Goal: Information Seeking & Learning: Compare options

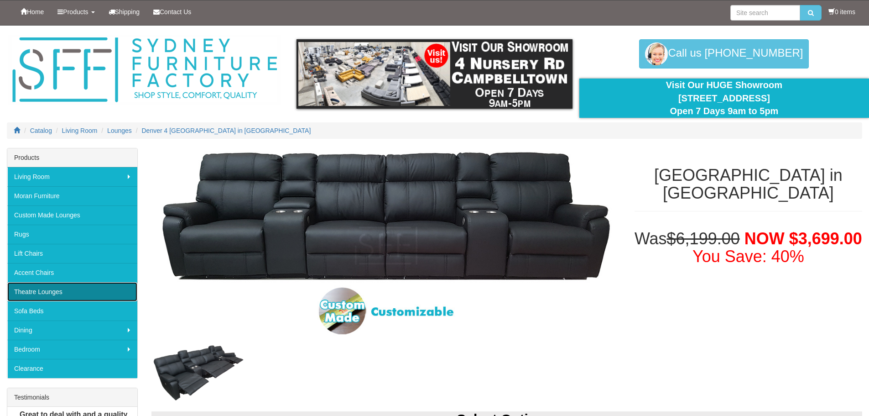
click at [57, 292] on link "Theatre Lounges" at bounding box center [72, 291] width 130 height 19
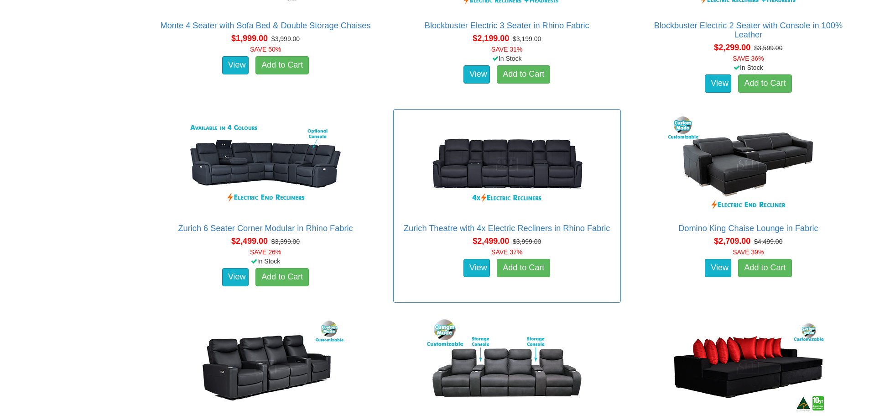
scroll to position [958, 0]
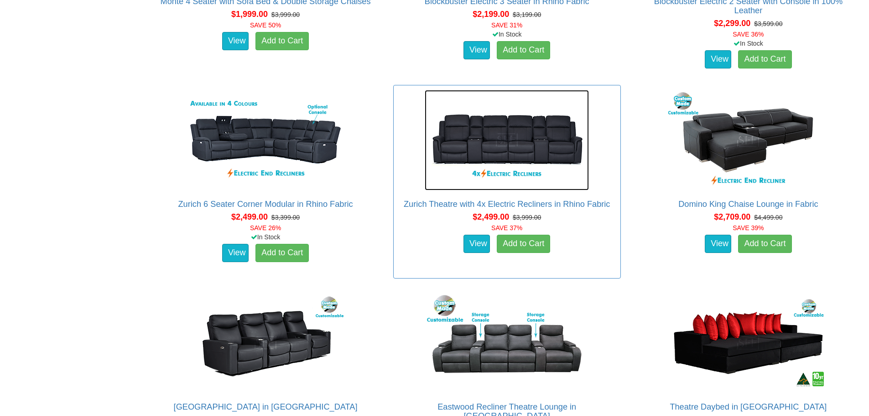
click at [522, 133] on img at bounding box center [507, 140] width 164 height 100
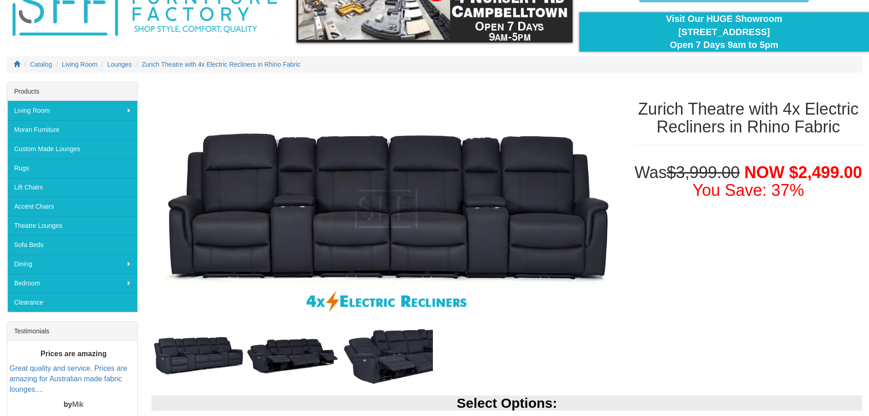
scroll to position [137, 0]
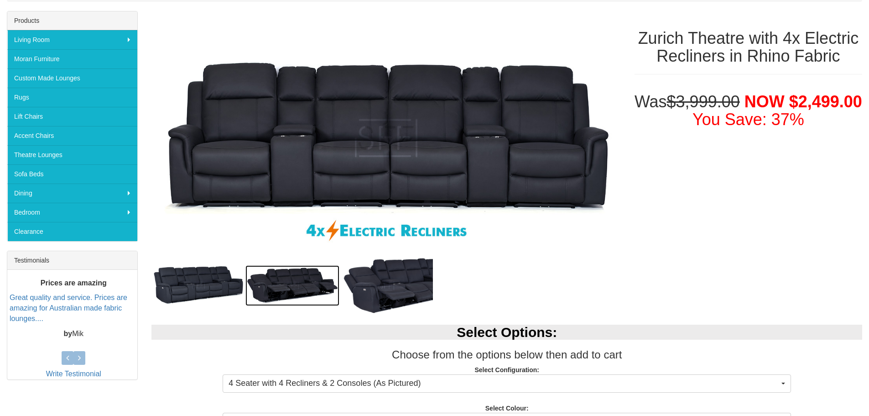
click at [289, 275] on img at bounding box center [292, 285] width 94 height 41
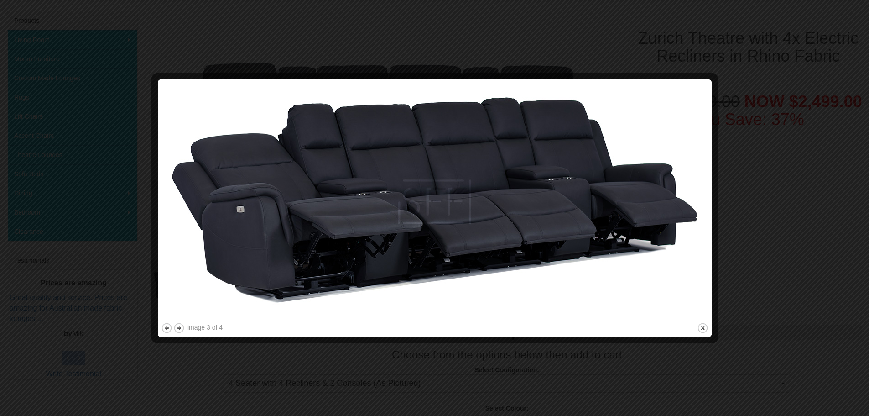
click at [328, 355] on div at bounding box center [434, 208] width 869 height 416
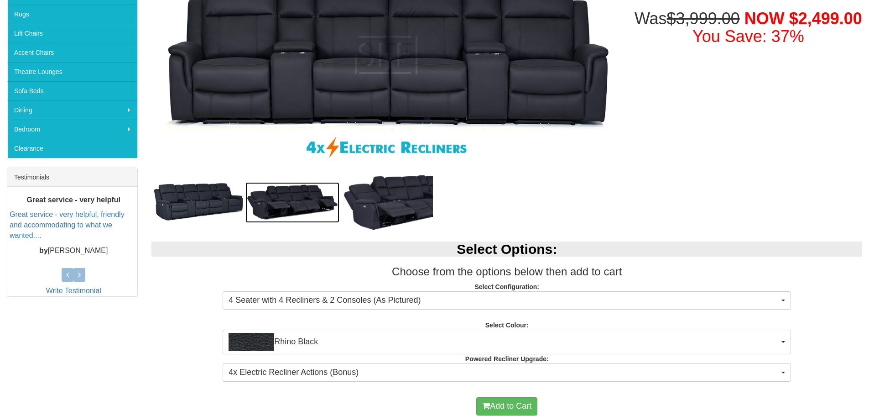
scroll to position [274, 0]
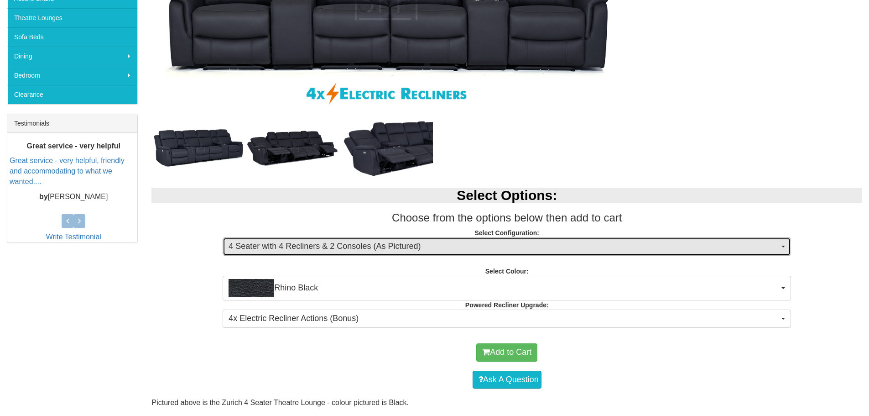
click at [417, 244] on span "4 Seater with 4 Recliners & 2 Consoles (As Pictured)" at bounding box center [504, 246] width 551 height 12
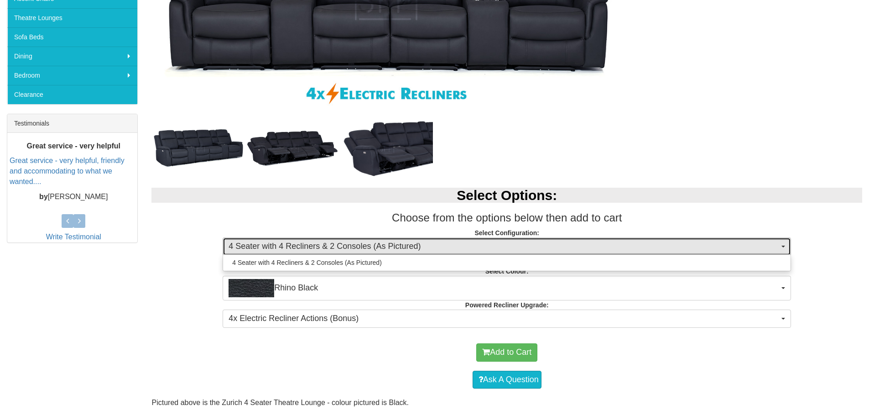
click at [417, 244] on span "4 Seater with 4 Recliners & 2 Consoles (As Pictured)" at bounding box center [504, 246] width 551 height 12
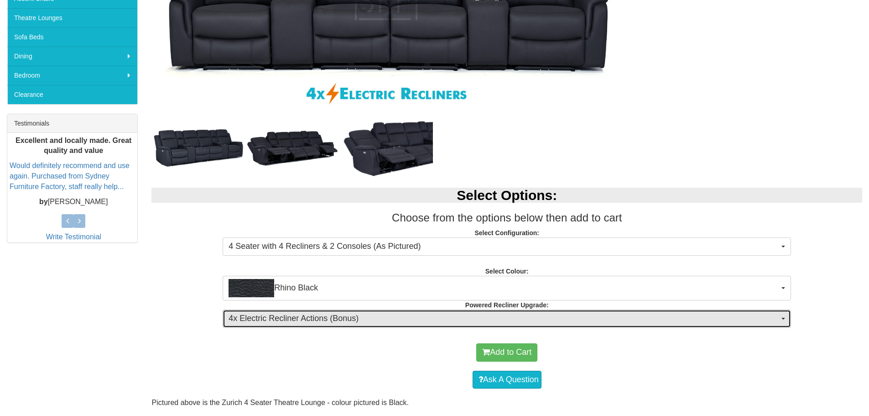
click at [421, 313] on span "4x Electric Recliner Actions (Bonus)" at bounding box center [504, 319] width 551 height 12
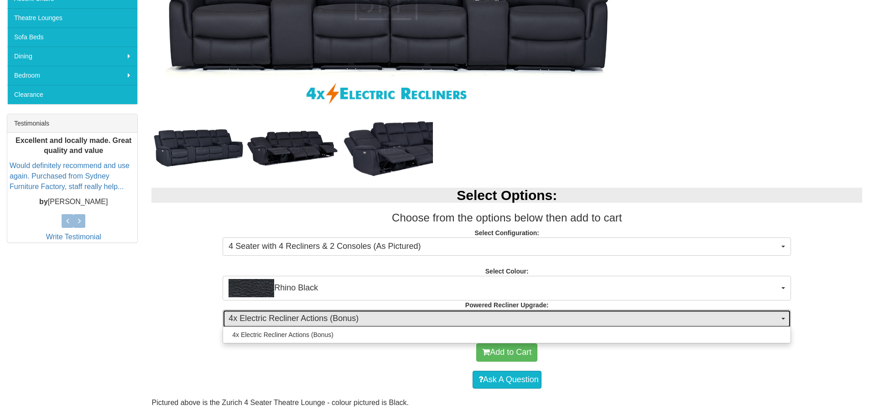
click at [421, 313] on span "4x Electric Recliner Actions (Bonus)" at bounding box center [504, 319] width 551 height 12
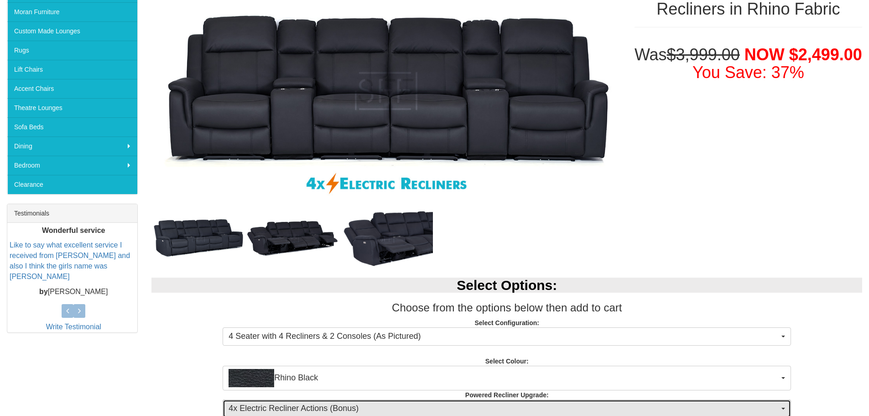
scroll to position [183, 0]
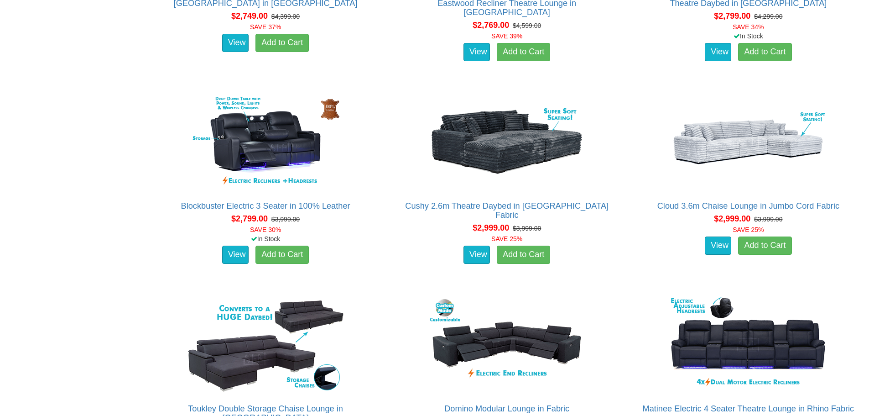
scroll to position [1414, 0]
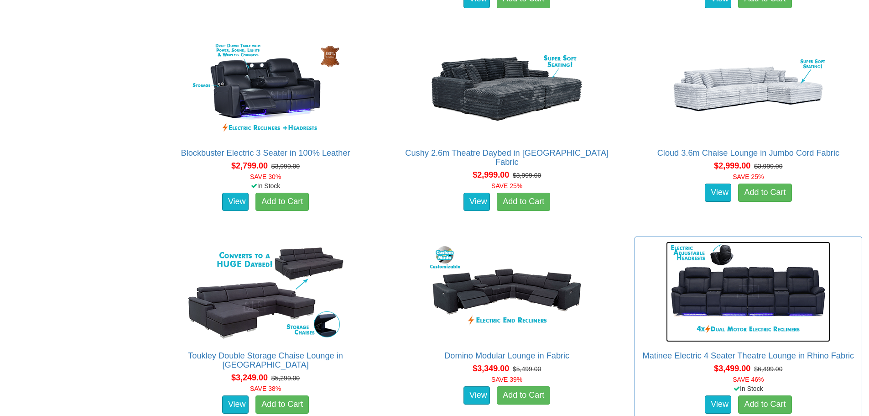
click at [725, 302] on img at bounding box center [748, 291] width 164 height 100
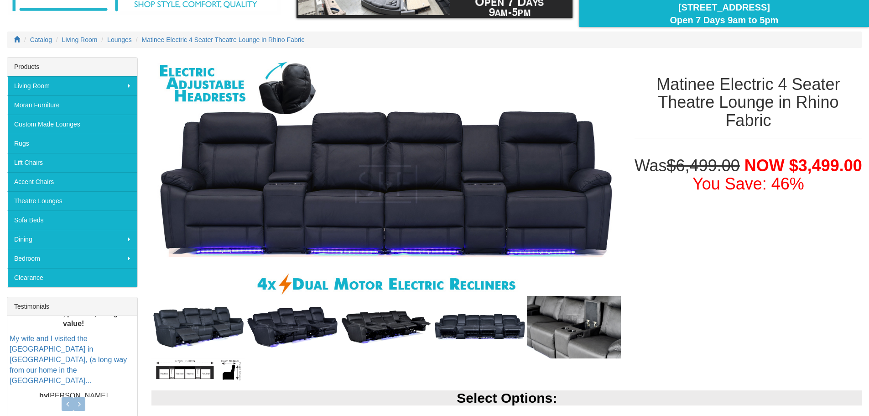
scroll to position [91, 0]
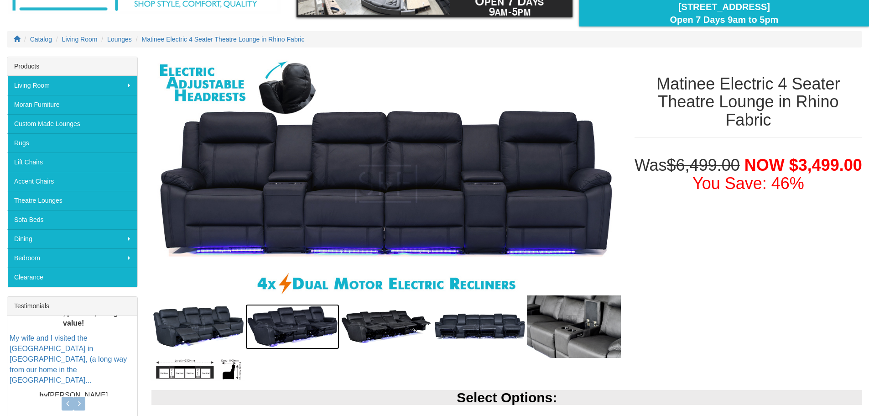
click at [285, 323] on img at bounding box center [292, 326] width 94 height 45
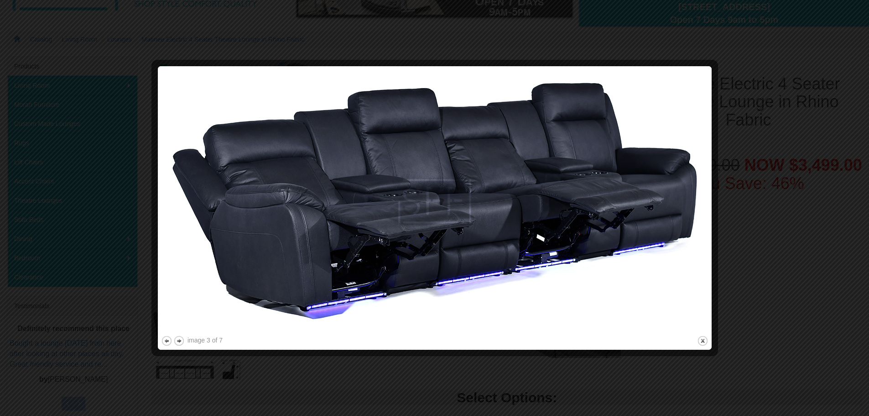
click at [166, 268] on img at bounding box center [435, 201] width 548 height 264
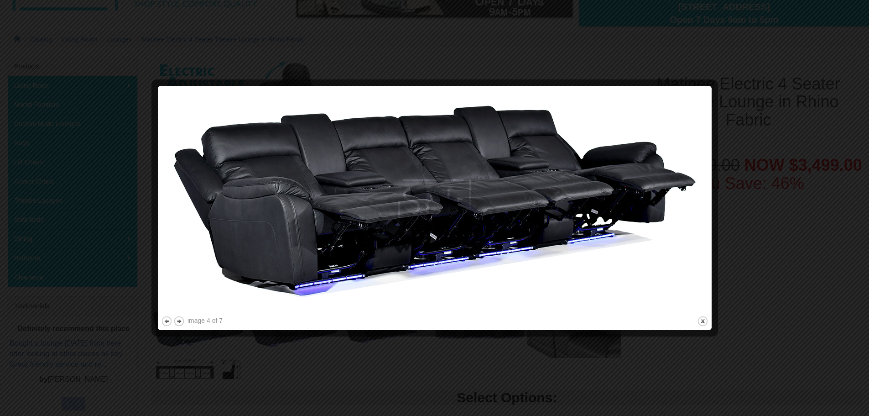
click at [425, 355] on div at bounding box center [434, 208] width 869 height 416
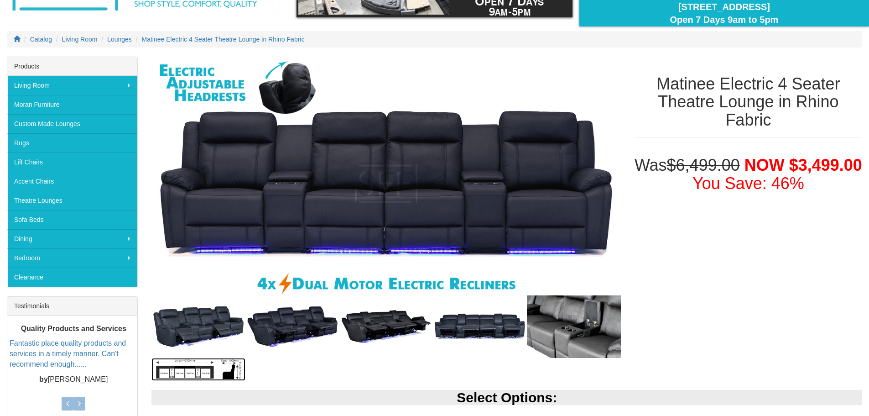
click at [202, 369] on img at bounding box center [198, 369] width 94 height 23
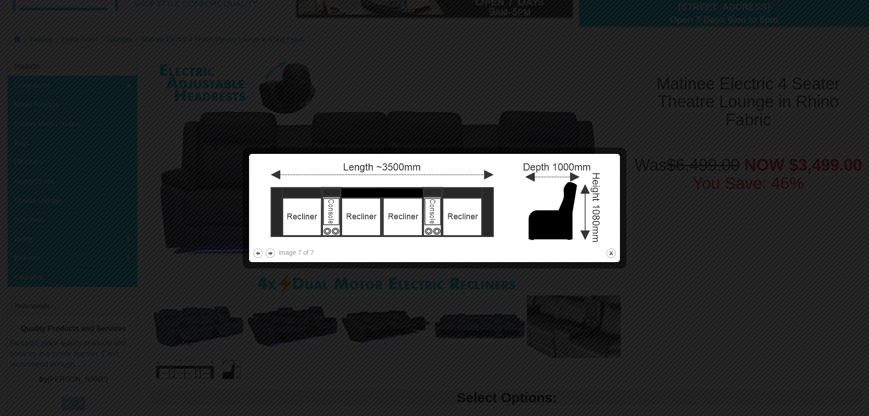
click at [165, 263] on div at bounding box center [434, 208] width 869 height 416
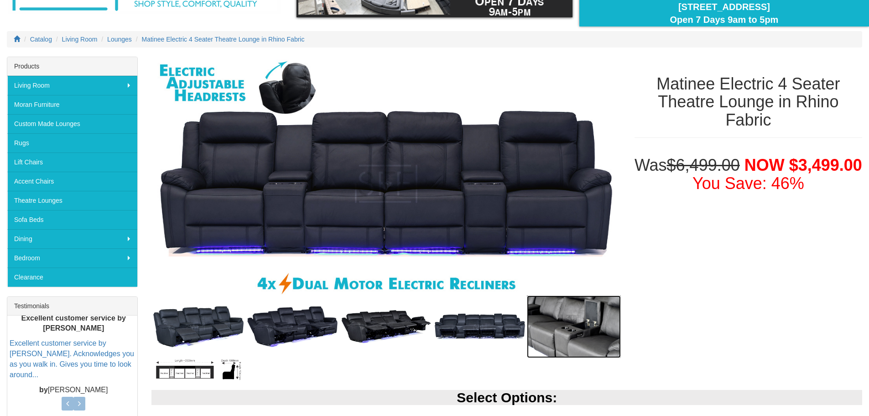
click at [595, 343] on img at bounding box center [574, 326] width 94 height 63
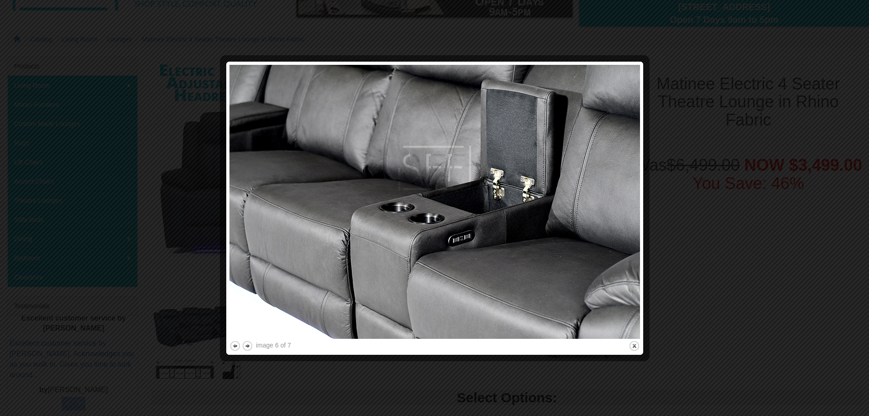
click at [803, 265] on div at bounding box center [434, 208] width 869 height 416
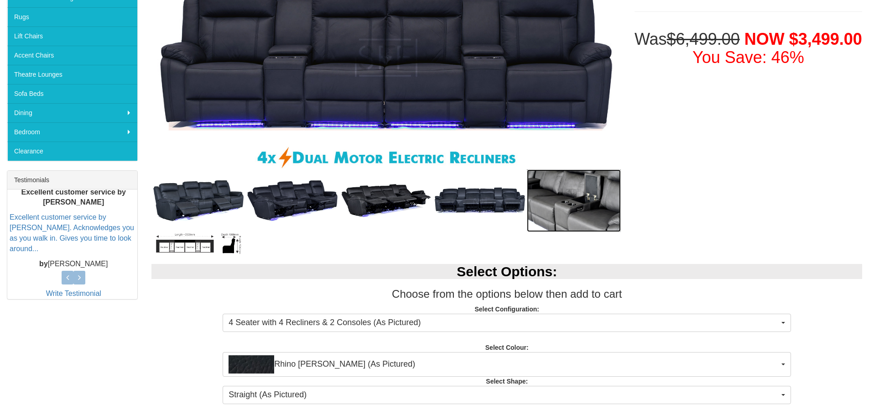
scroll to position [274, 0]
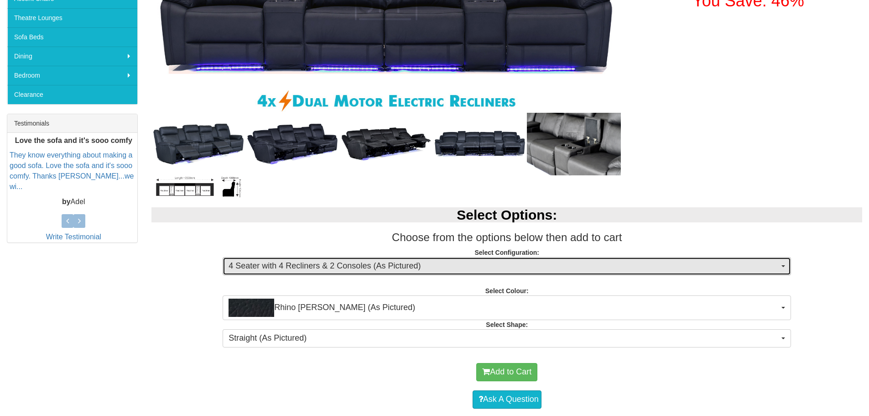
click at [422, 266] on span "4 Seater with 4 Recliners & 2 Consoles (As Pictured)" at bounding box center [504, 266] width 551 height 12
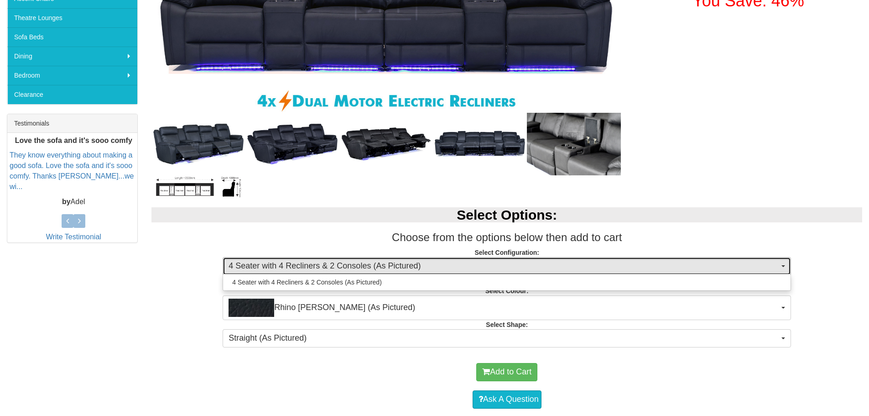
click at [422, 266] on span "4 Seater with 4 Recliners & 2 Consoles (As Pictured)" at bounding box center [504, 266] width 551 height 12
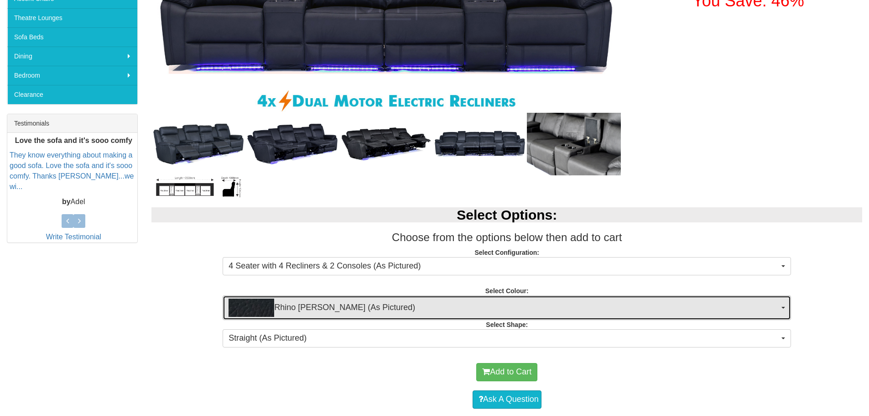
click at [413, 316] on span "Rhino [PERSON_NAME] (As Pictured)" at bounding box center [504, 307] width 551 height 18
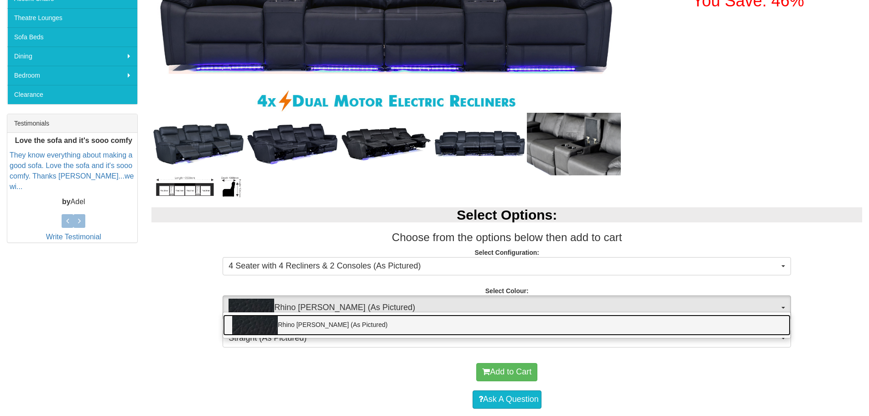
click at [413, 316] on link "Rhino [PERSON_NAME] (As Pictured)" at bounding box center [507, 324] width 568 height 21
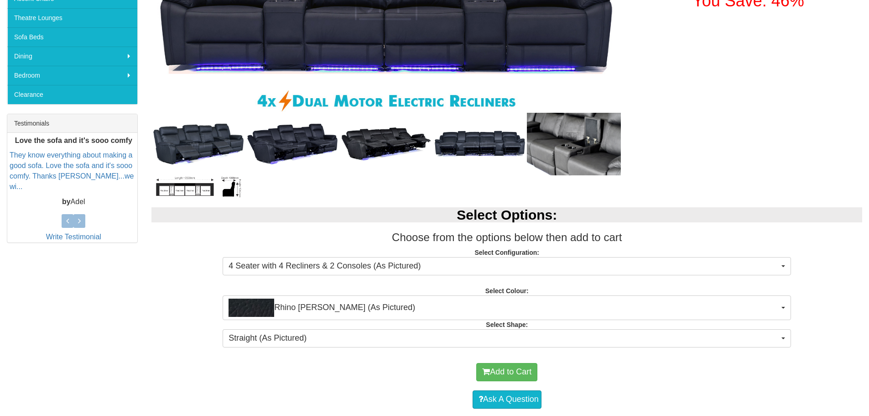
click at [412, 349] on div "Select Options: Choose from the options below then add to cart Select Configura…" at bounding box center [507, 276] width 725 height 156
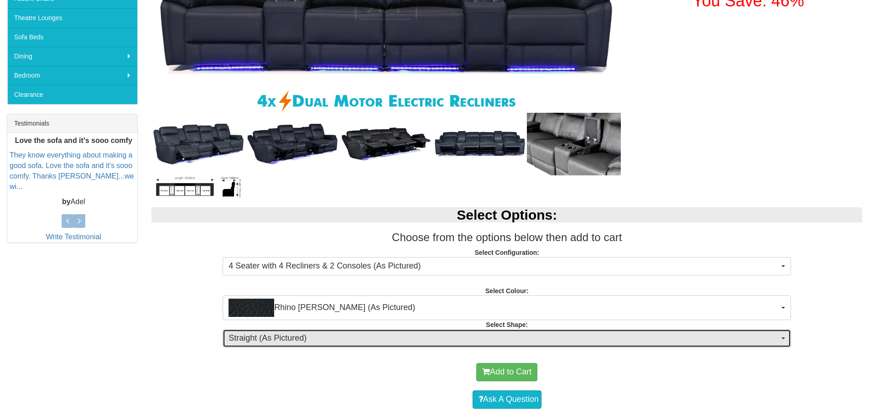
click at [413, 338] on span "Straight (As Pictured)" at bounding box center [504, 338] width 551 height 12
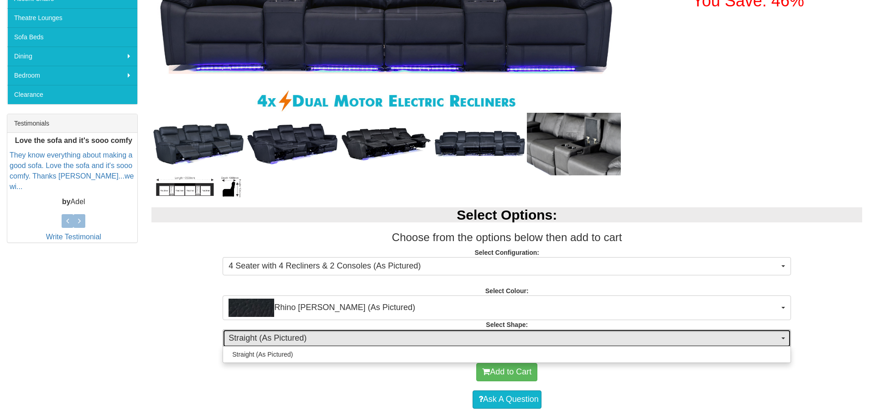
click at [413, 338] on span "Straight (As Pictured)" at bounding box center [504, 338] width 551 height 12
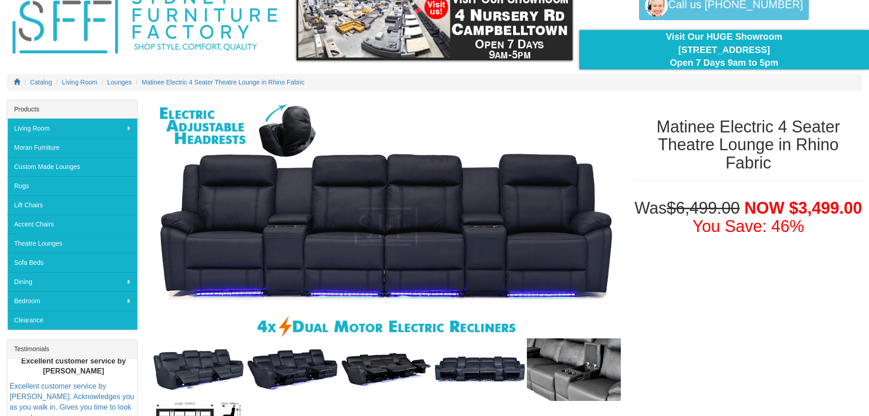
scroll to position [48, 0]
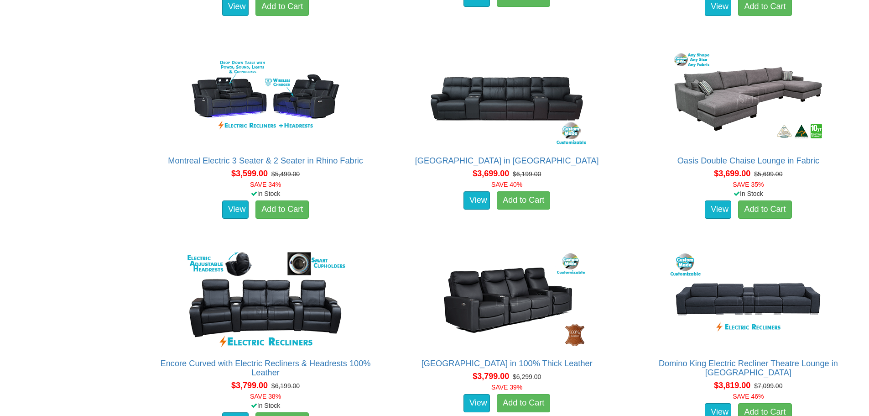
scroll to position [1825, 0]
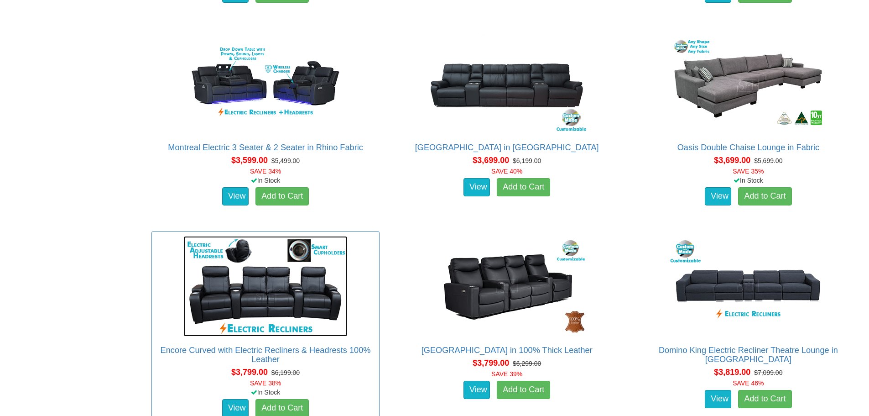
click at [248, 268] on img at bounding box center [265, 286] width 164 height 100
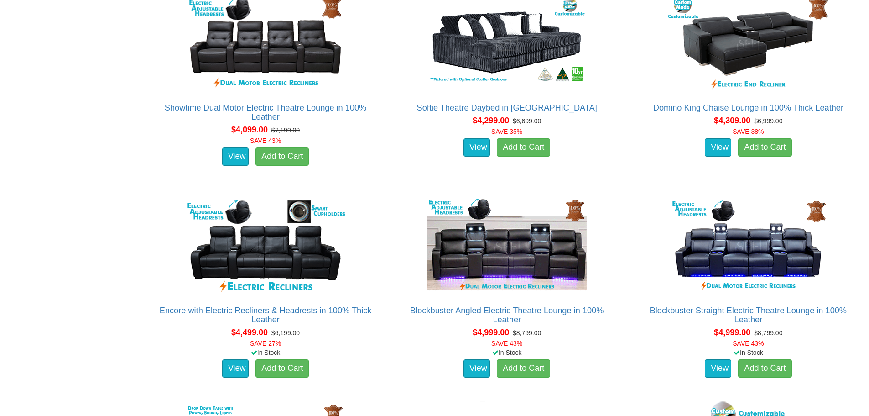
scroll to position [2472, 0]
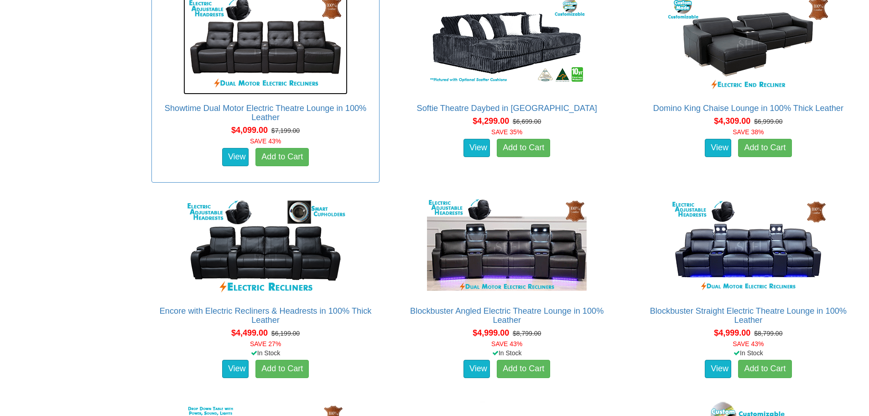
click at [293, 47] on img at bounding box center [265, 44] width 164 height 100
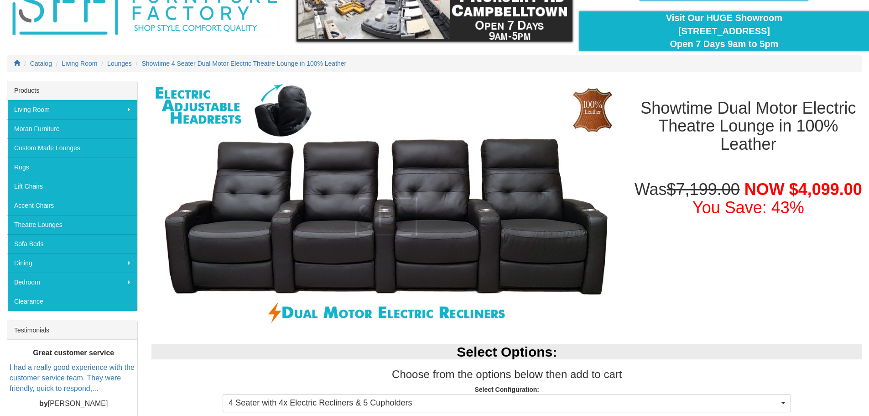
scroll to position [183, 0]
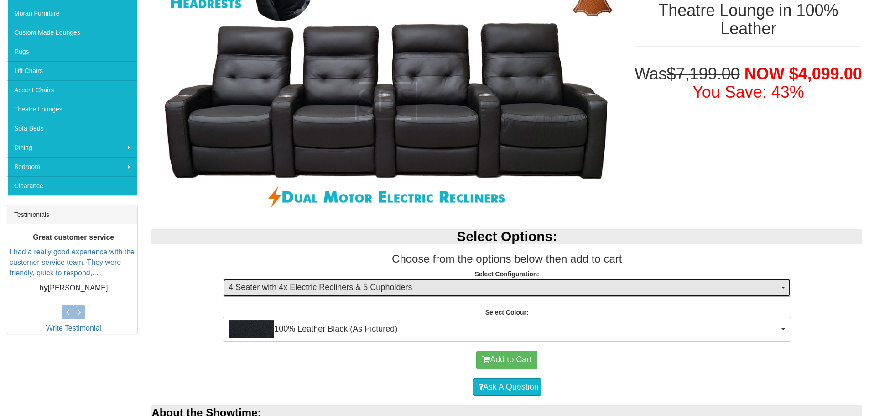
click at [439, 291] on span "4 Seater with 4x Electric Recliners & 5 Cupholders" at bounding box center [504, 288] width 551 height 12
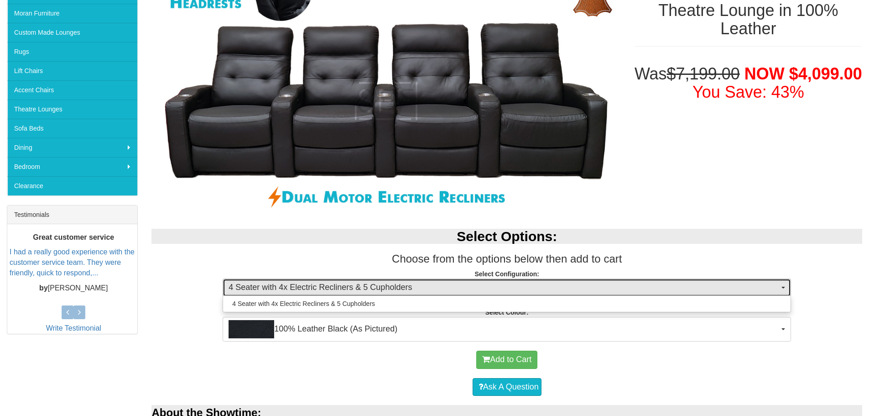
click at [439, 291] on span "4 Seater with 4x Electric Recliners & 5 Cupholders" at bounding box center [504, 288] width 551 height 12
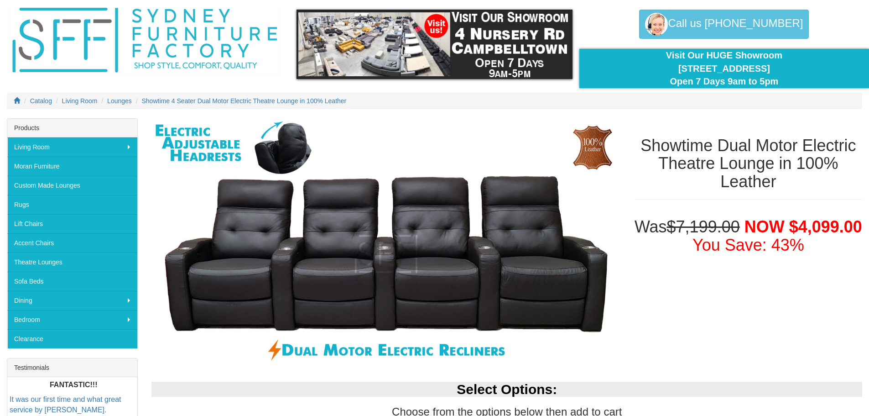
scroll to position [46, 0]
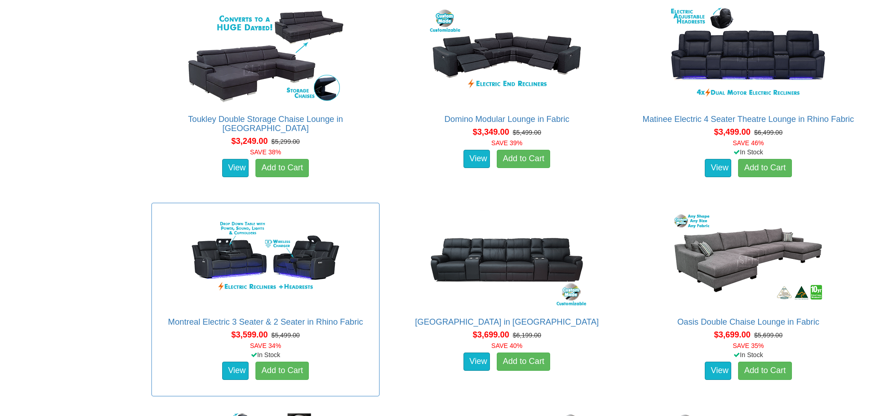
scroll to position [1605, 0]
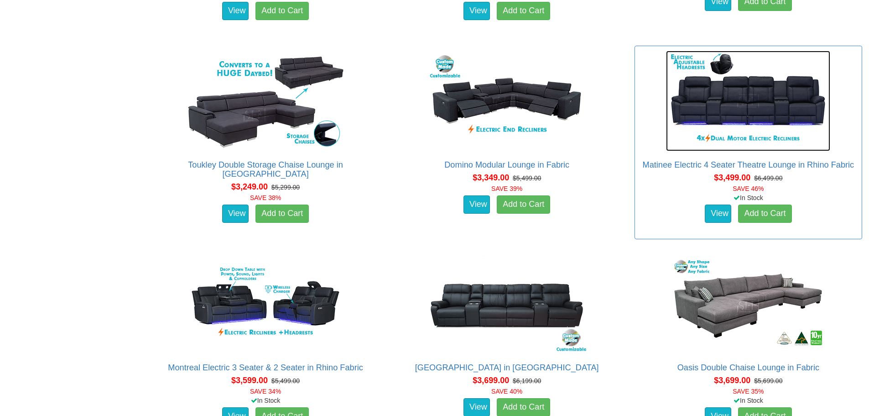
click at [733, 92] on img at bounding box center [748, 101] width 164 height 100
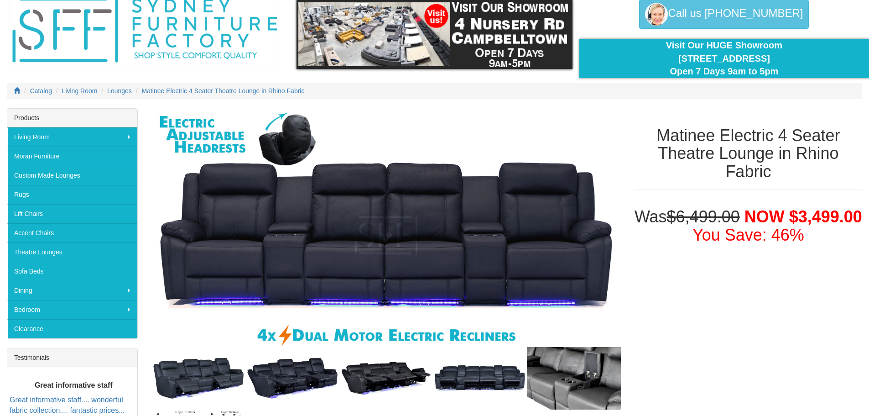
scroll to position [91, 0]
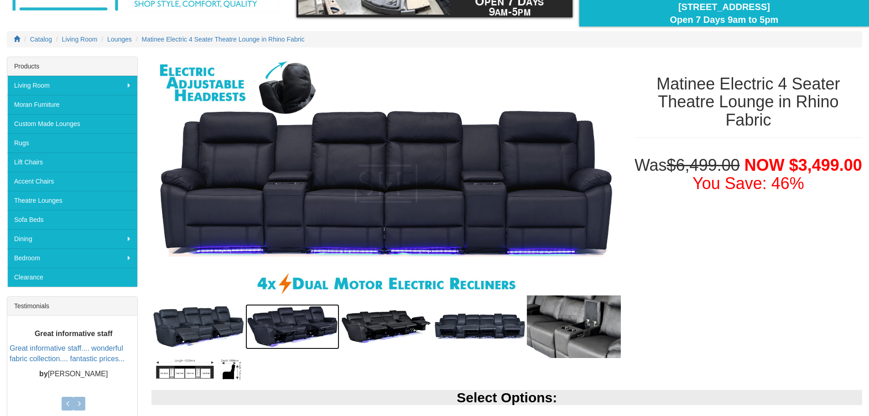
click at [292, 327] on img at bounding box center [292, 326] width 94 height 45
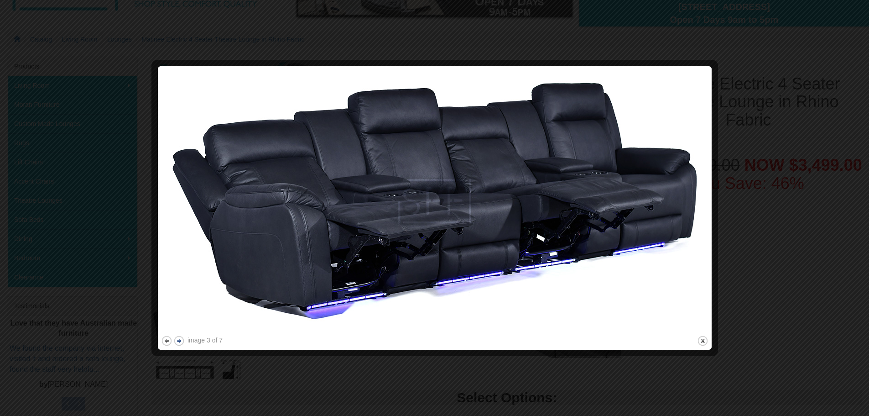
click at [177, 341] on button "next" at bounding box center [178, 340] width 11 height 11
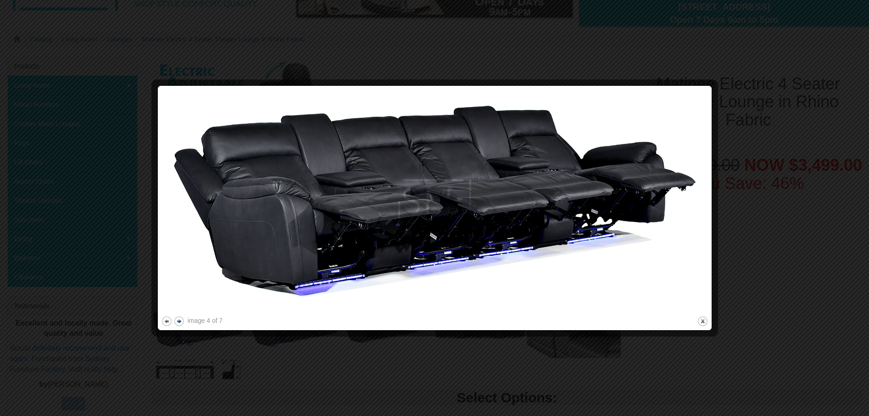
click at [179, 325] on button "next" at bounding box center [178, 320] width 11 height 11
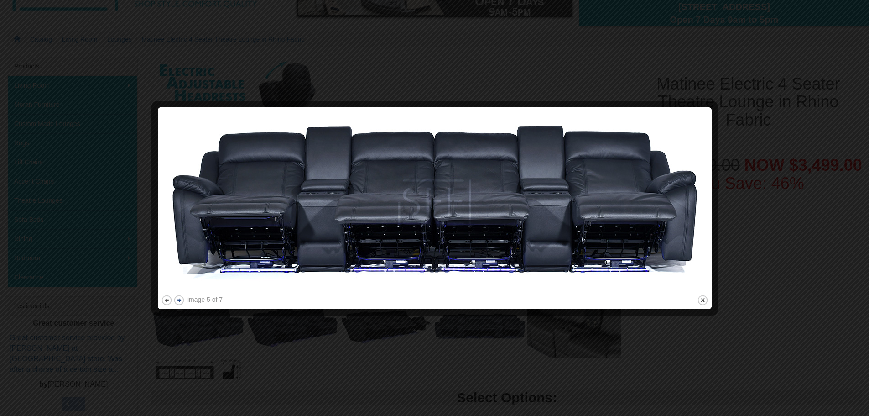
click at [179, 302] on button "next" at bounding box center [178, 299] width 11 height 11
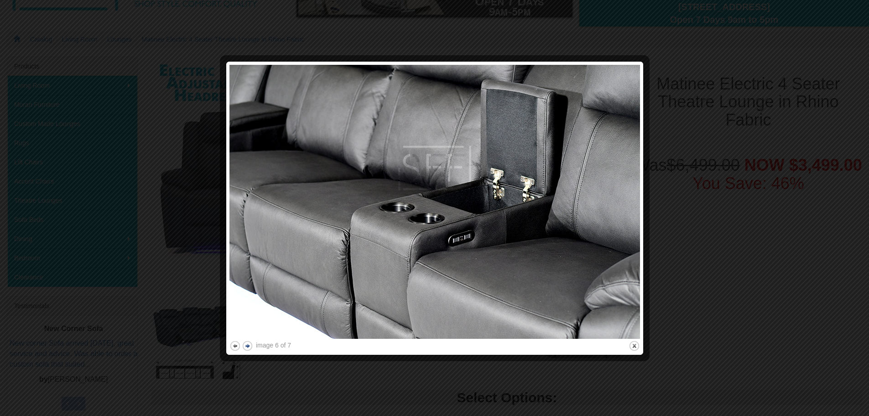
click at [179, 302] on div at bounding box center [434, 208] width 869 height 416
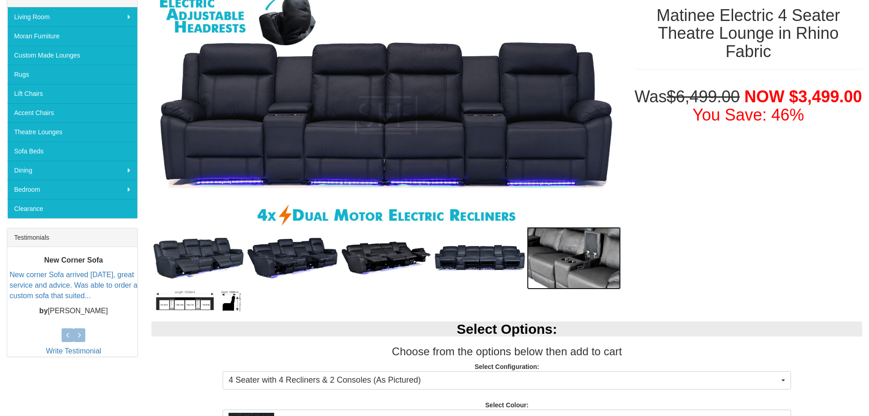
scroll to position [46, 0]
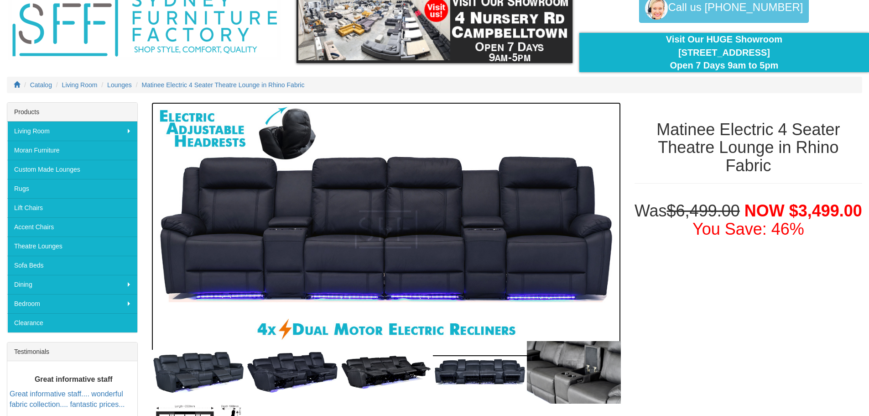
click at [314, 225] on img at bounding box center [385, 229] width 469 height 254
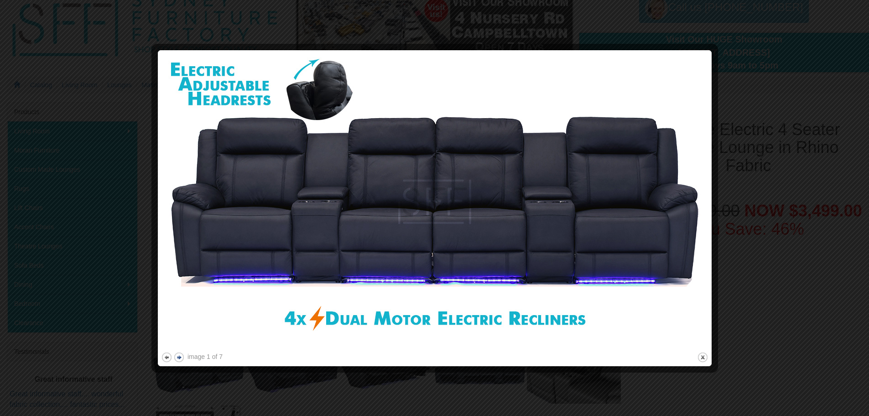
click at [177, 357] on button "next" at bounding box center [178, 356] width 11 height 11
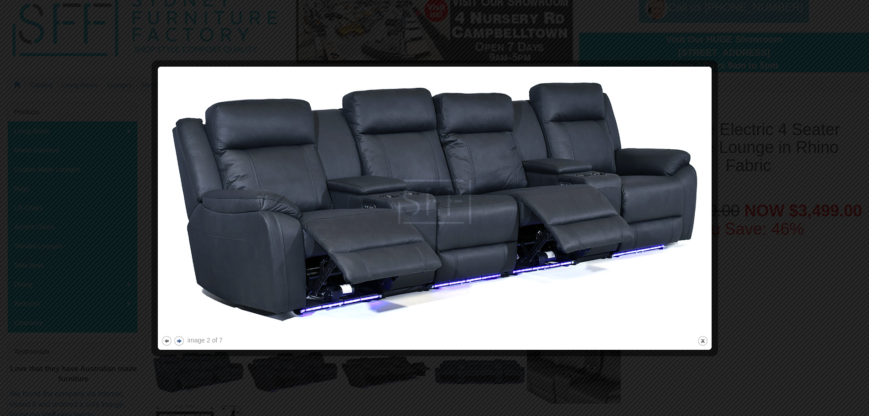
click at [176, 340] on button "next" at bounding box center [178, 340] width 11 height 11
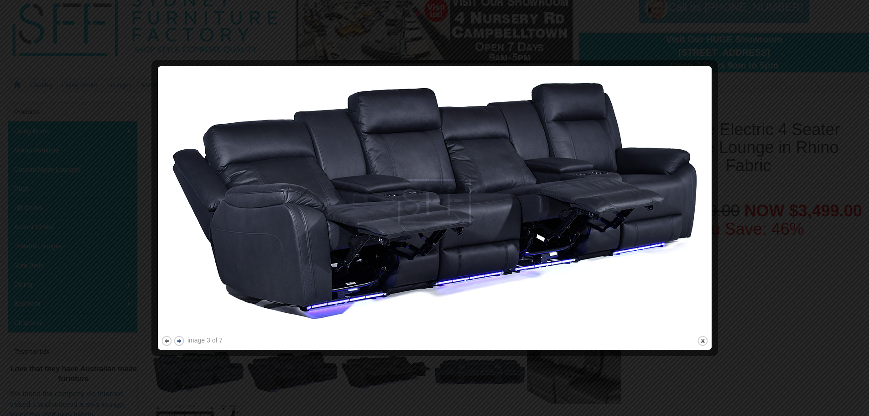
click at [179, 339] on button "next" at bounding box center [178, 340] width 11 height 11
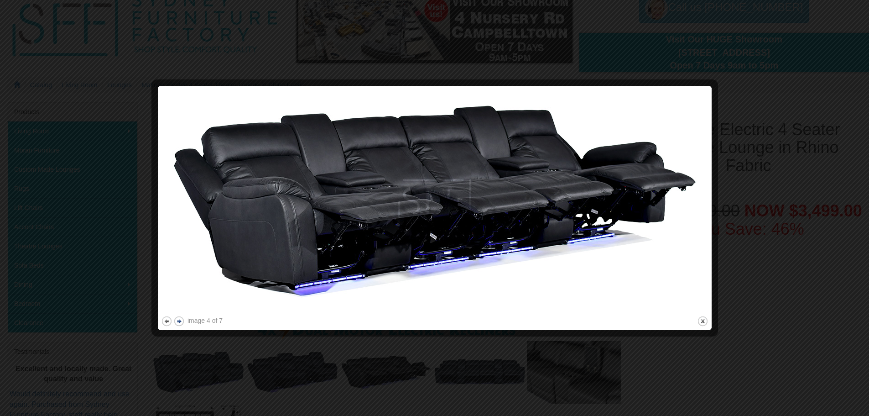
click at [177, 322] on button "next" at bounding box center [178, 320] width 11 height 11
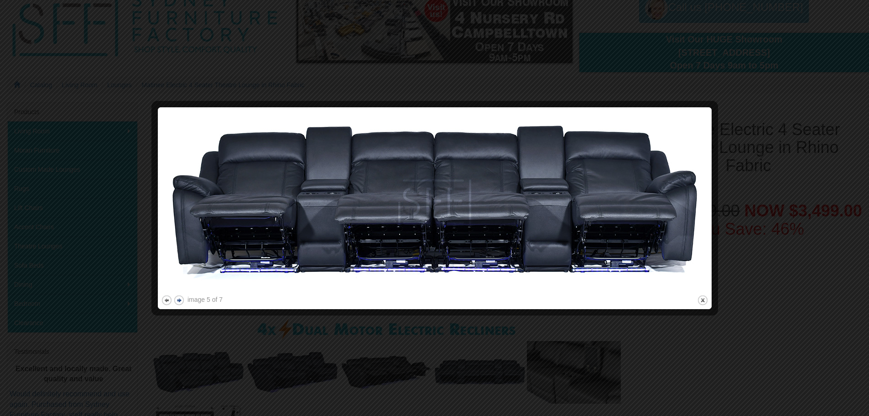
click at [182, 300] on button "next" at bounding box center [178, 299] width 11 height 11
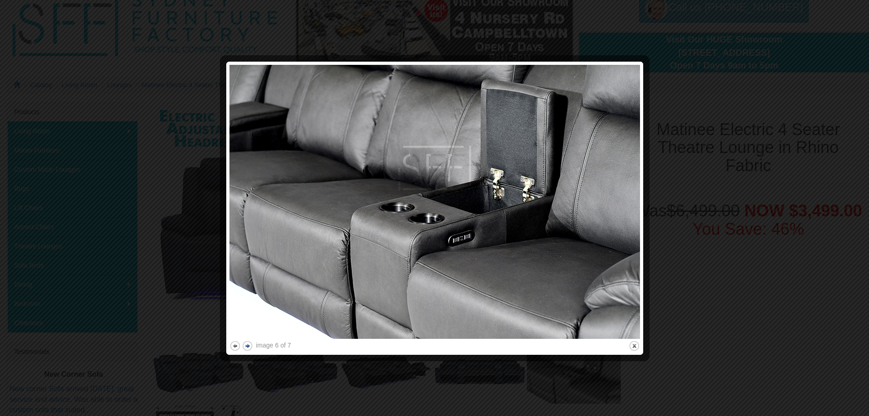
click at [248, 346] on button "next" at bounding box center [247, 345] width 11 height 11
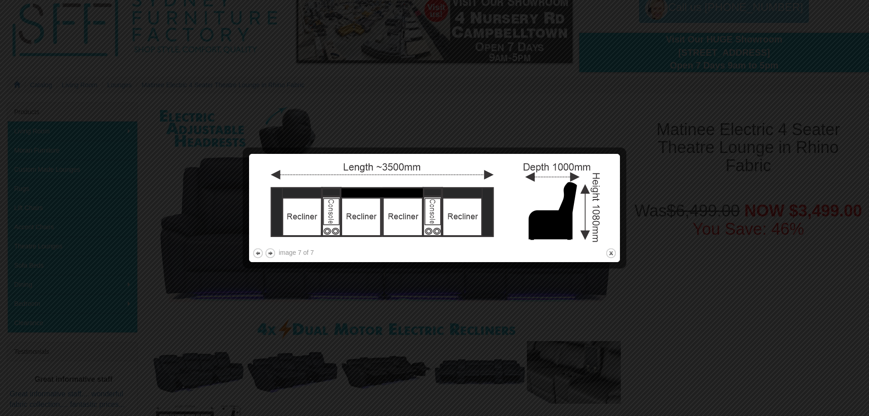
click at [268, 333] on div at bounding box center [434, 208] width 869 height 416
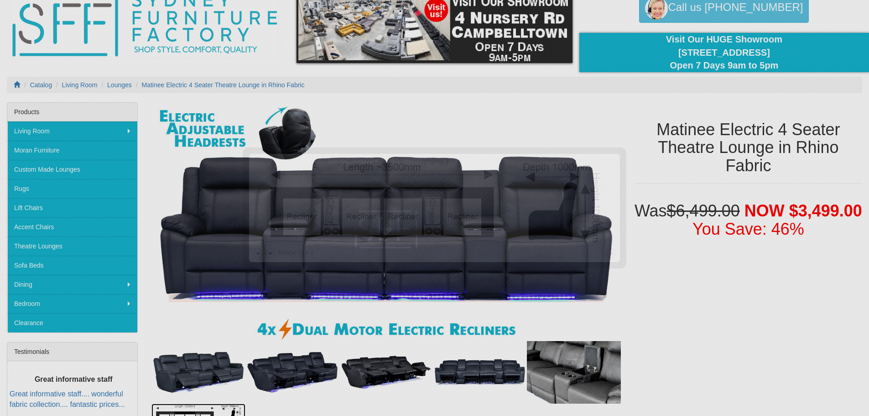
scroll to position [56, 0]
